Goal: Find contact information

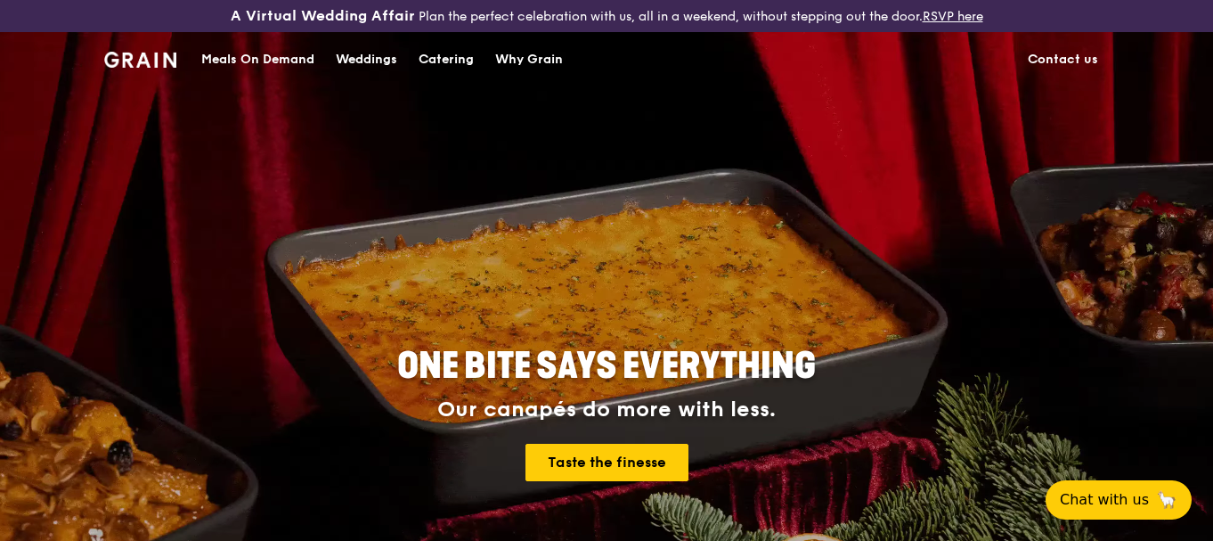
click at [1067, 57] on link "Contact us" at bounding box center [1063, 59] width 92 height 53
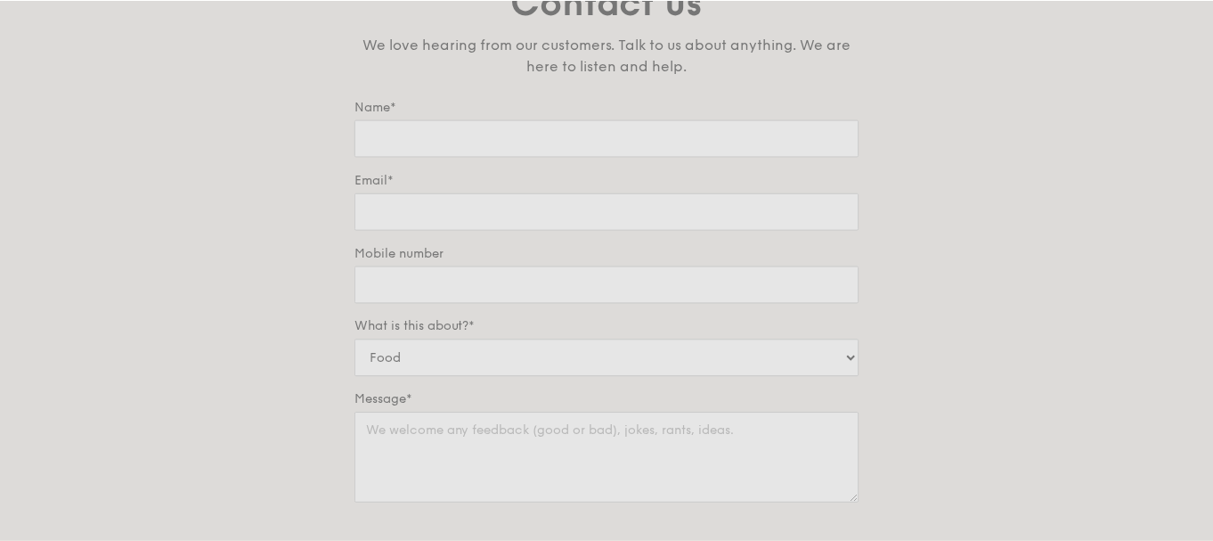
scroll to position [178, 0]
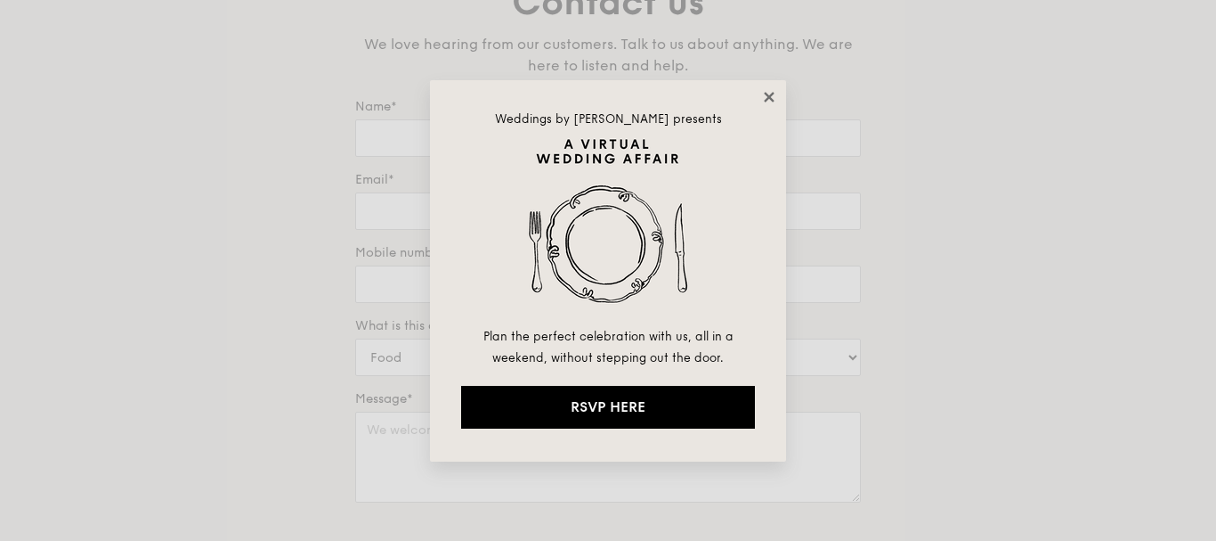
click at [765, 99] on icon at bounding box center [769, 97] width 16 height 16
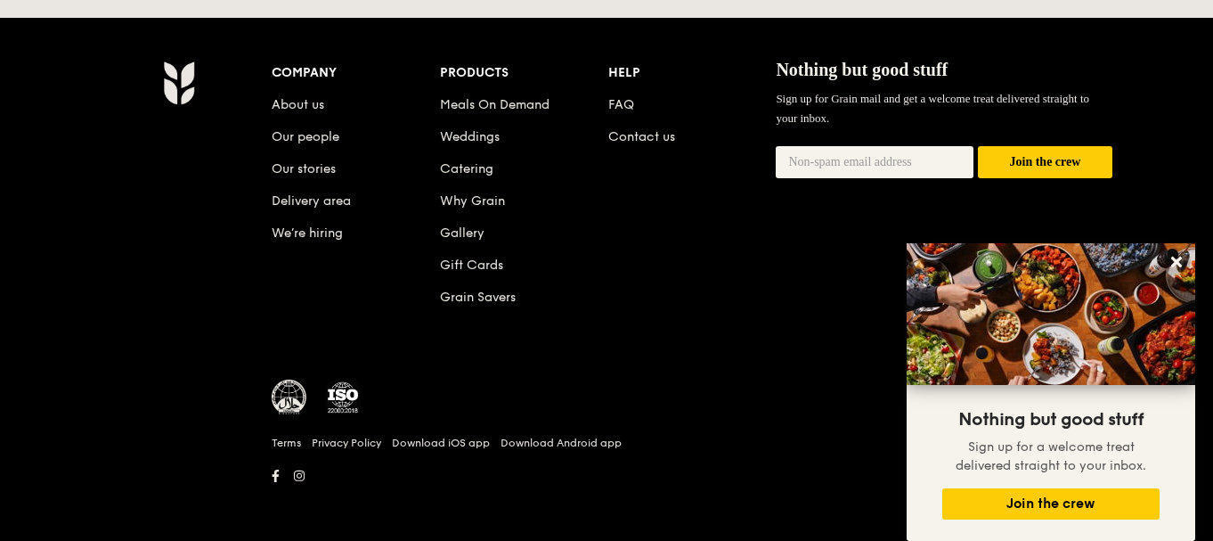
scroll to position [959, 0]
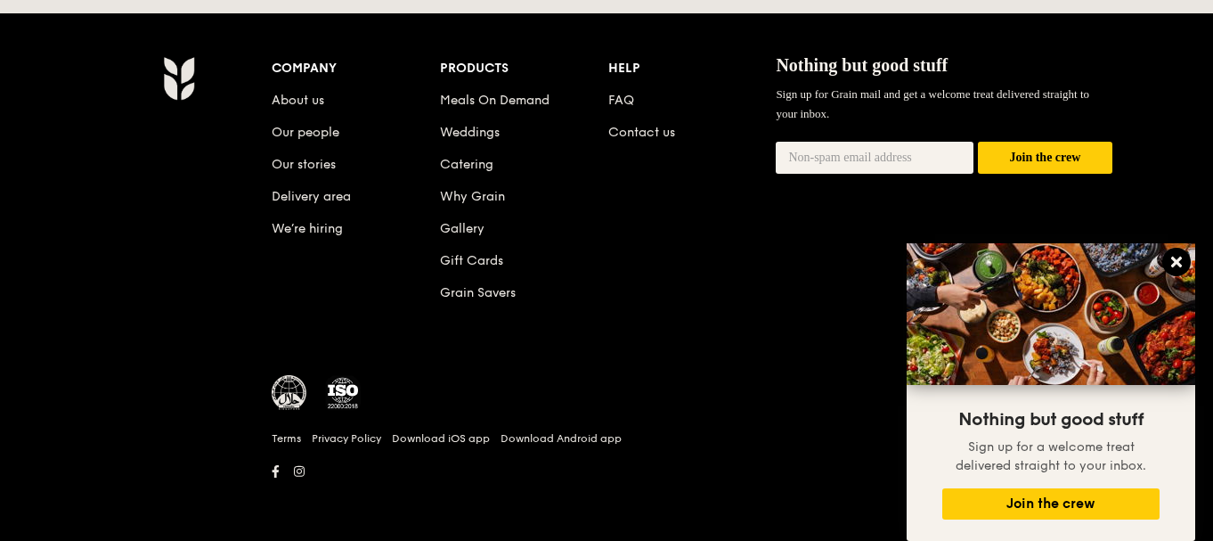
click at [1176, 272] on button at bounding box center [1176, 262] width 28 height 28
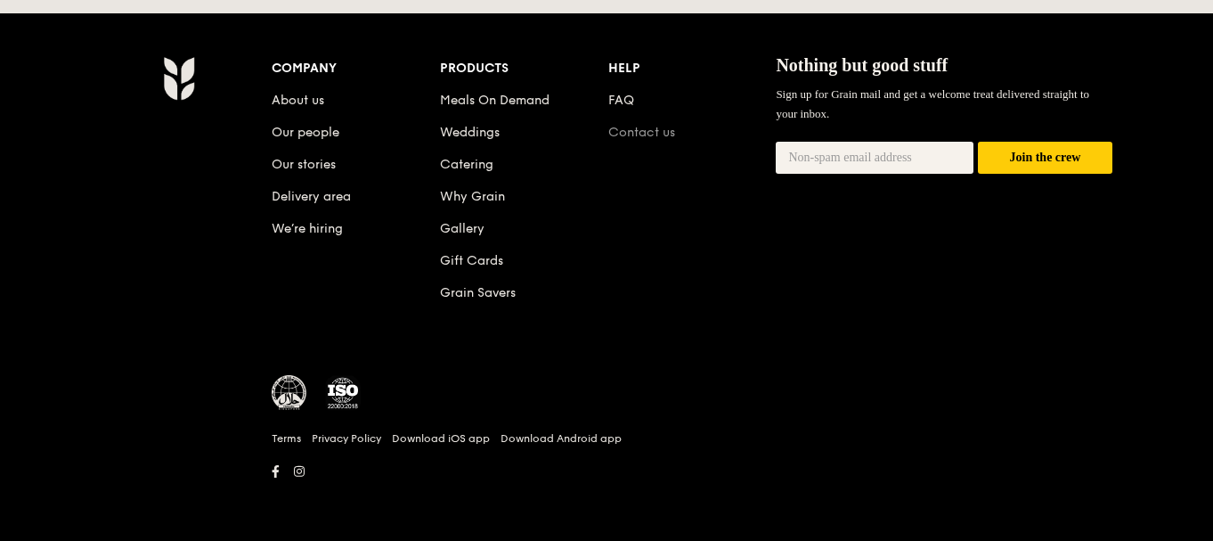
click at [668, 137] on link "Contact us" at bounding box center [641, 132] width 67 height 15
click at [651, 125] on link "Contact us" at bounding box center [641, 132] width 67 height 15
click at [647, 133] on link "Contact us" at bounding box center [641, 132] width 67 height 15
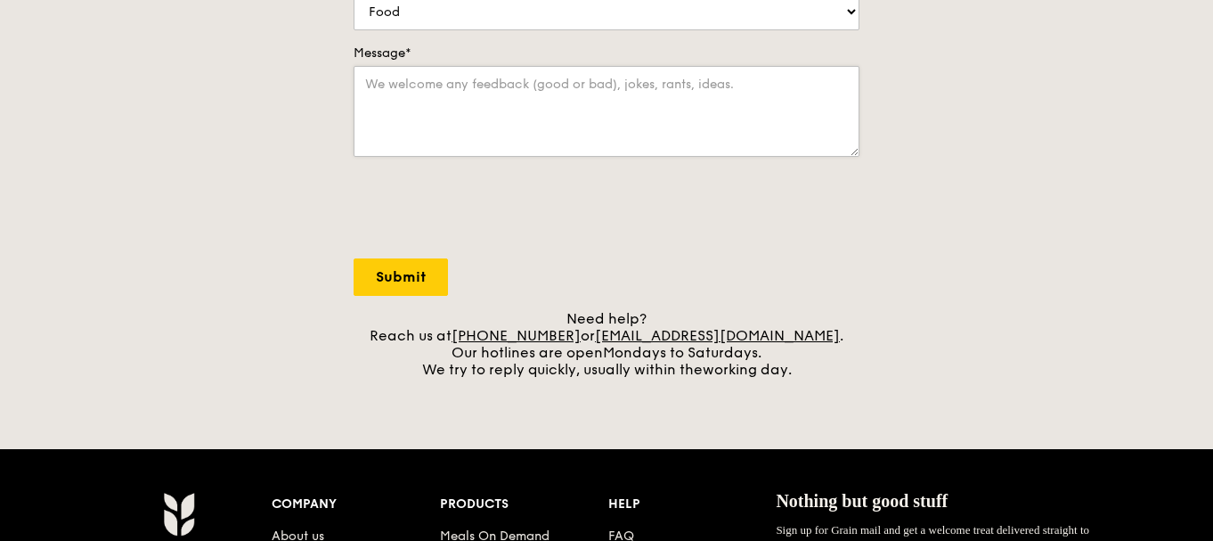
scroll to position [514, 0]
